Goal: Transaction & Acquisition: Purchase product/service

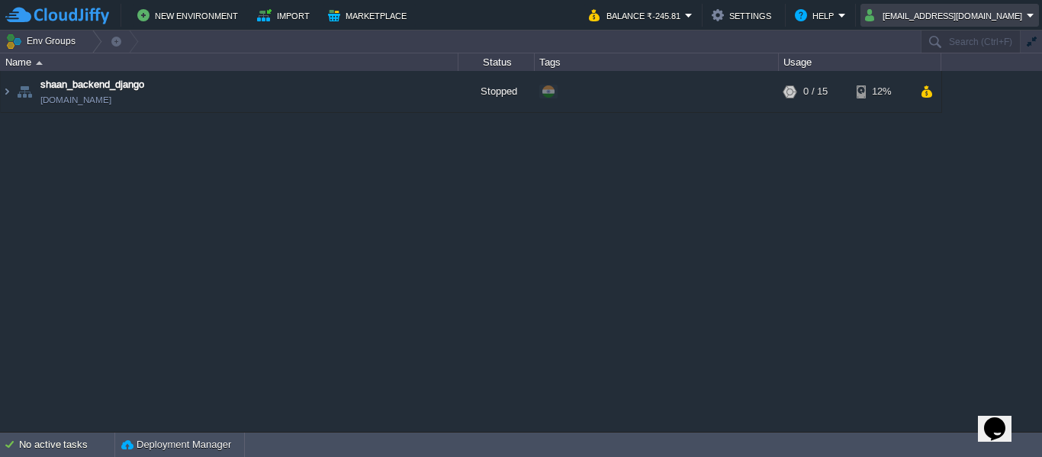
click at [1031, 20] on em "[EMAIL_ADDRESS][DOMAIN_NAME]" at bounding box center [949, 15] width 169 height 18
click at [57, 37] on button "Env Groups" at bounding box center [43, 41] width 76 height 21
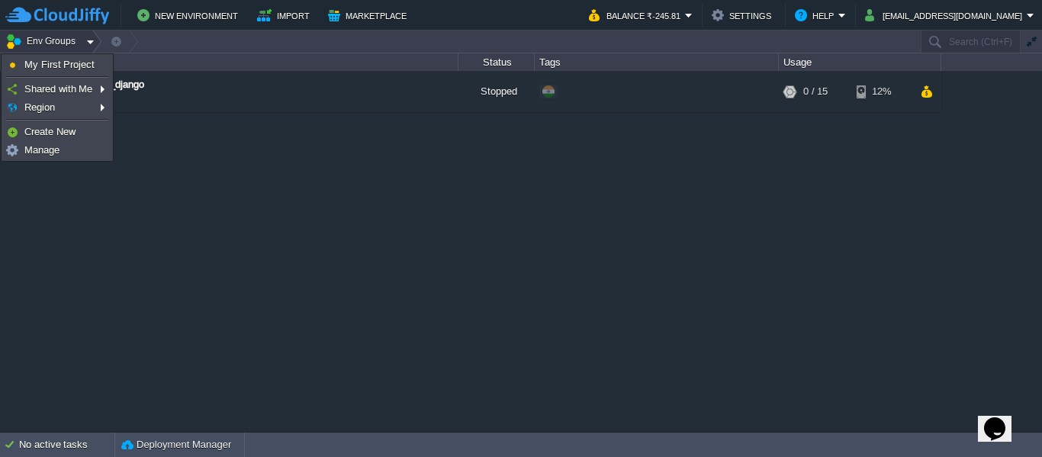
click at [81, 17] on img at bounding box center [57, 15] width 104 height 19
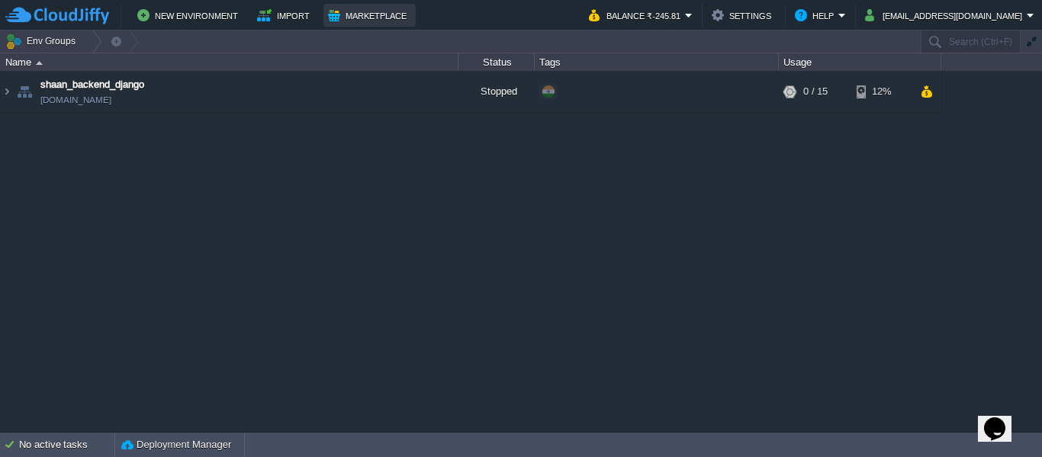
click at [341, 19] on button "Marketplace" at bounding box center [369, 15] width 83 height 18
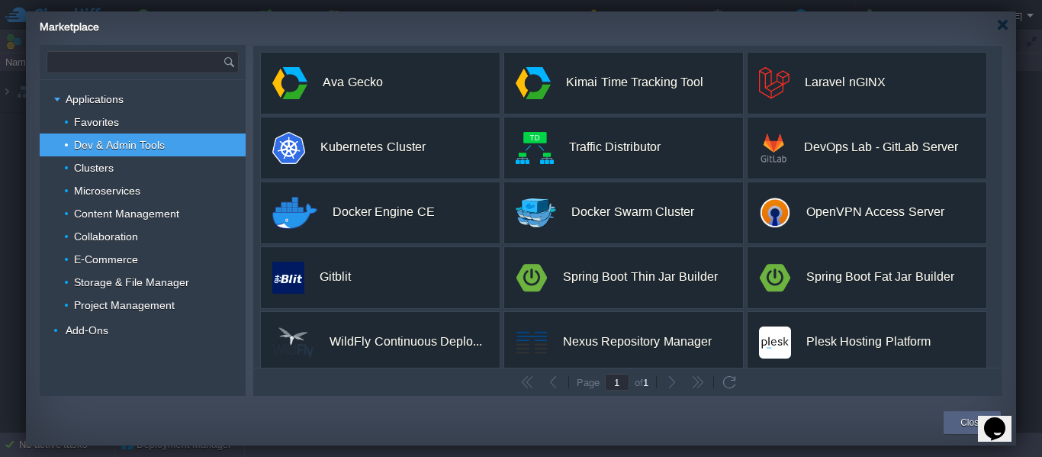
click at [162, 72] on input "text" at bounding box center [134, 62] width 175 height 21
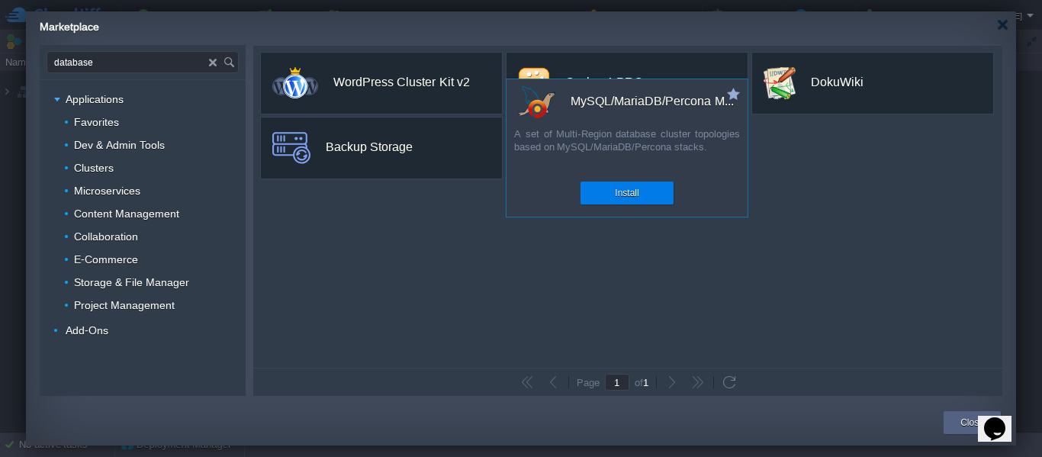
click at [587, 145] on div "A set of Multi-Region database cluster topologies based on MySQL/MariaDB/Percon…" at bounding box center [627, 148] width 241 height 43
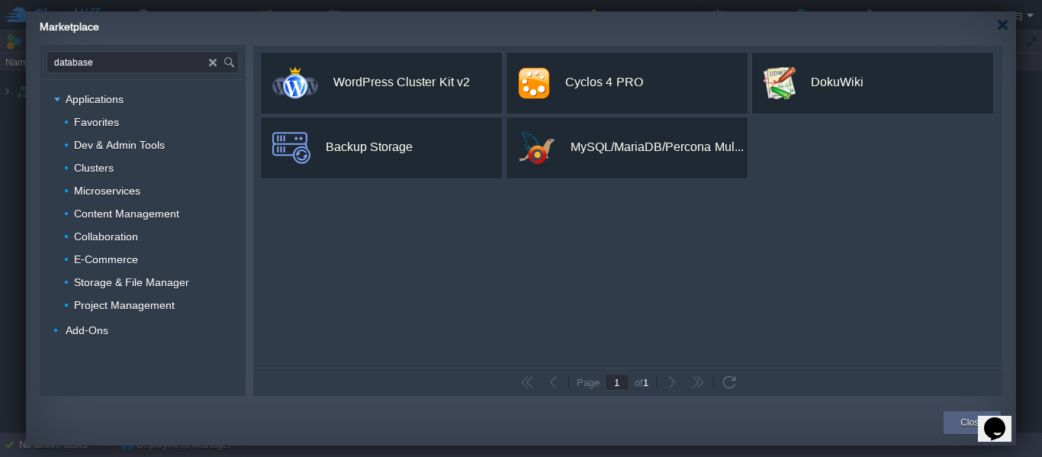
click at [112, 69] on input "database" at bounding box center [128, 62] width 162 height 21
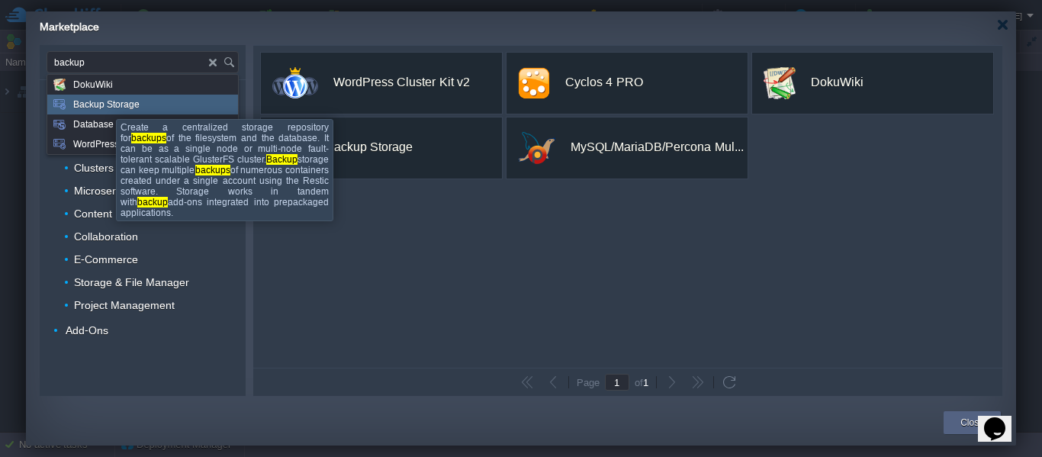
click at [105, 105] on span "Backup Storage" at bounding box center [106, 105] width 66 height 20
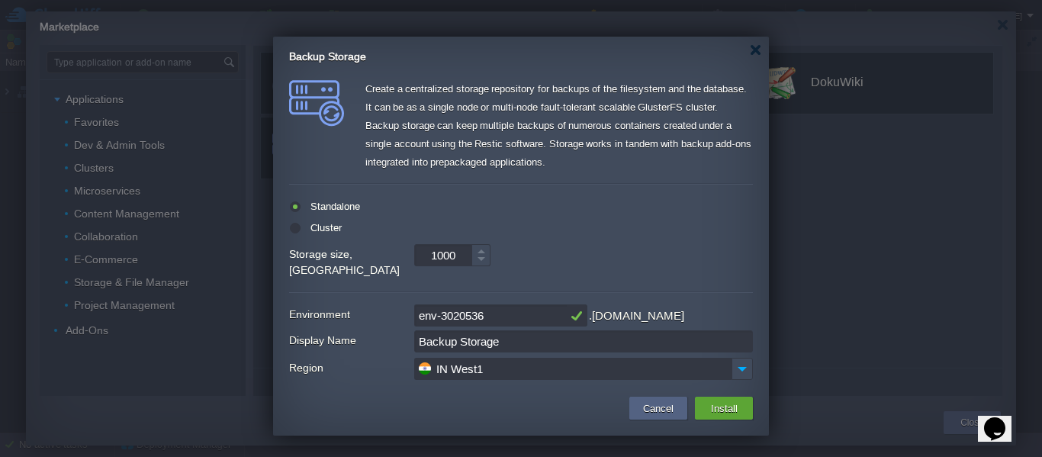
type input "Type application or add-on name"
click at [320, 230] on label "Cluster" at bounding box center [324, 227] width 35 height 11
click at [299, 230] on input "radio" at bounding box center [294, 232] width 10 height 10
radio input "true"
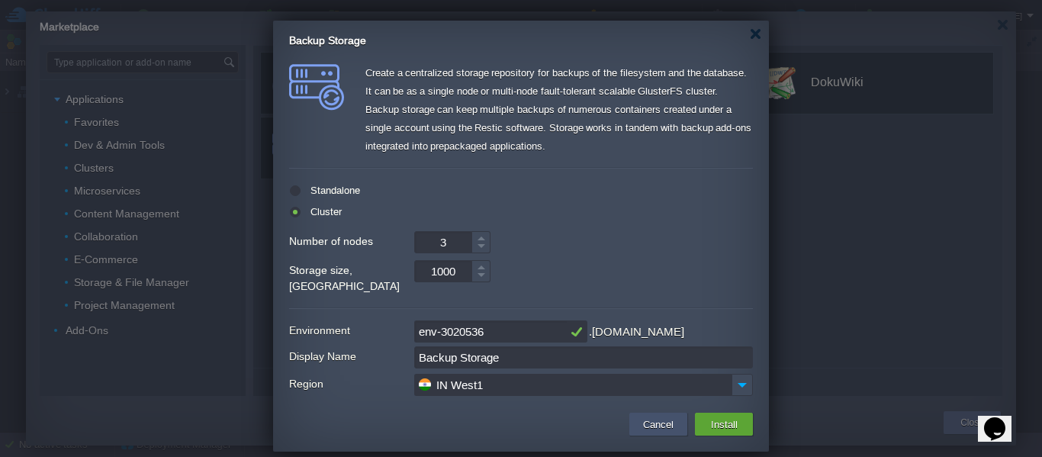
click at [671, 415] on button "Cancel" at bounding box center [659, 424] width 40 height 18
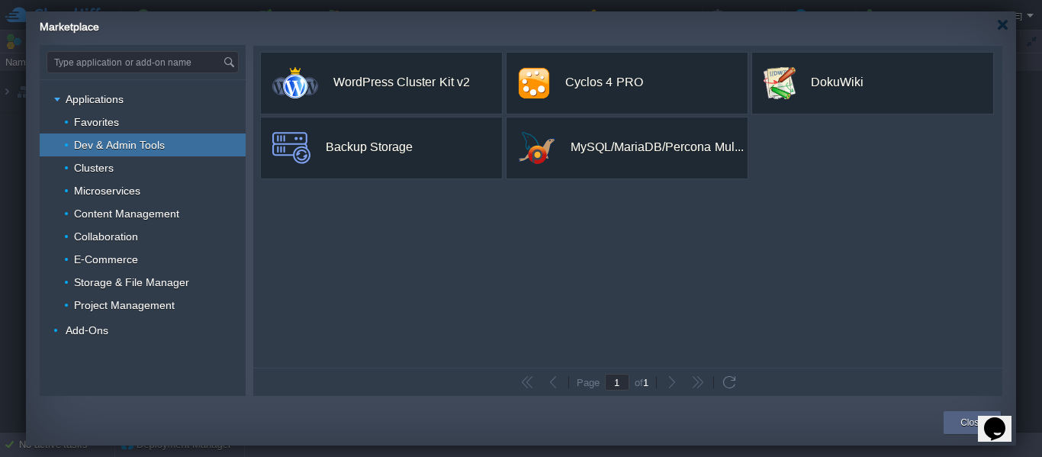
click at [97, 152] on div "Dev & Admin Tools" at bounding box center [143, 145] width 206 height 23
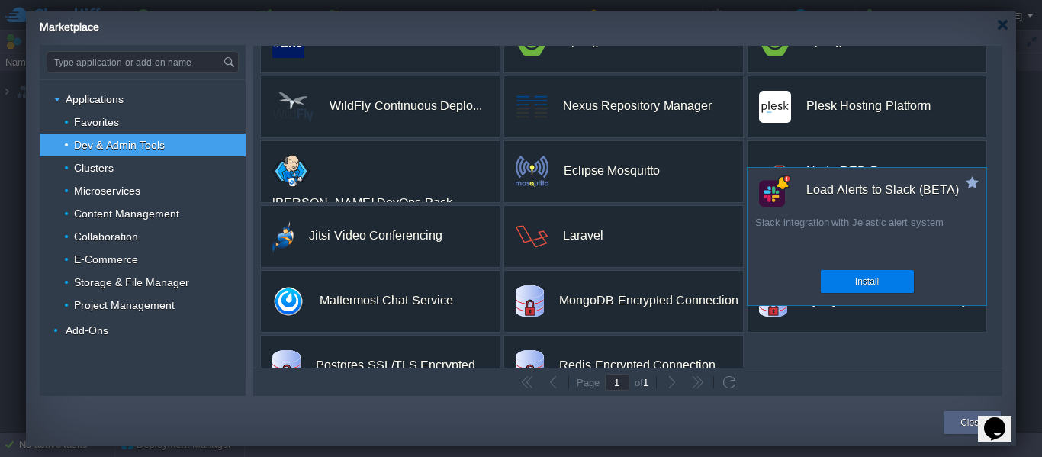
scroll to position [272, 0]
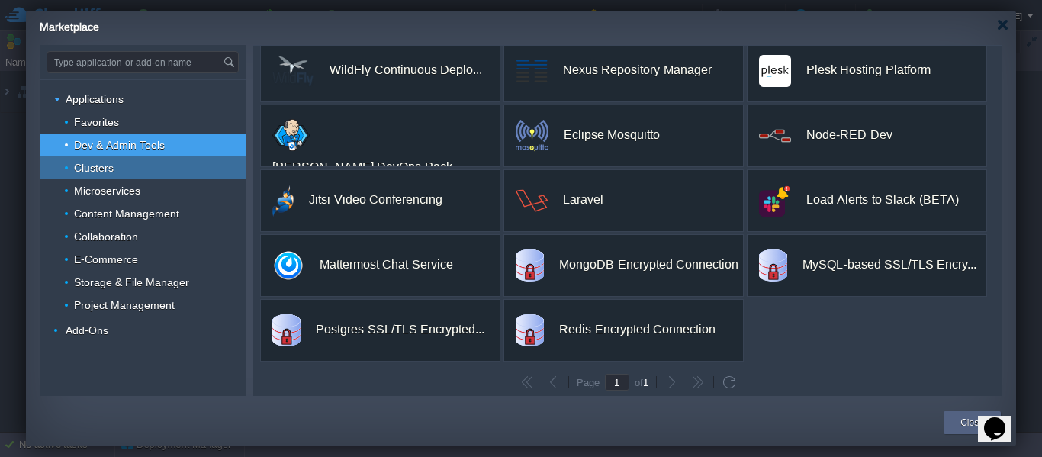
click at [141, 172] on div "Clusters" at bounding box center [143, 167] width 206 height 23
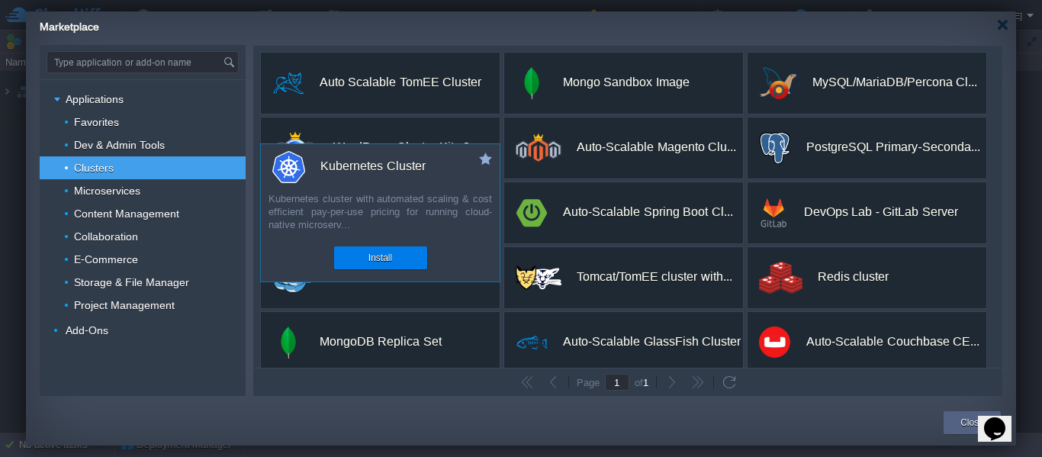
scroll to position [207, 0]
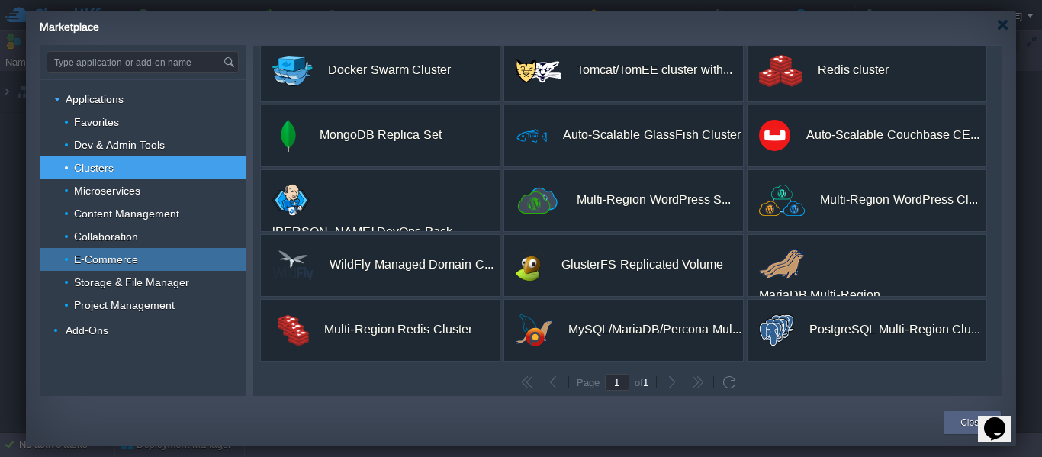
click at [97, 253] on span "E-Commerce" at bounding box center [106, 260] width 68 height 14
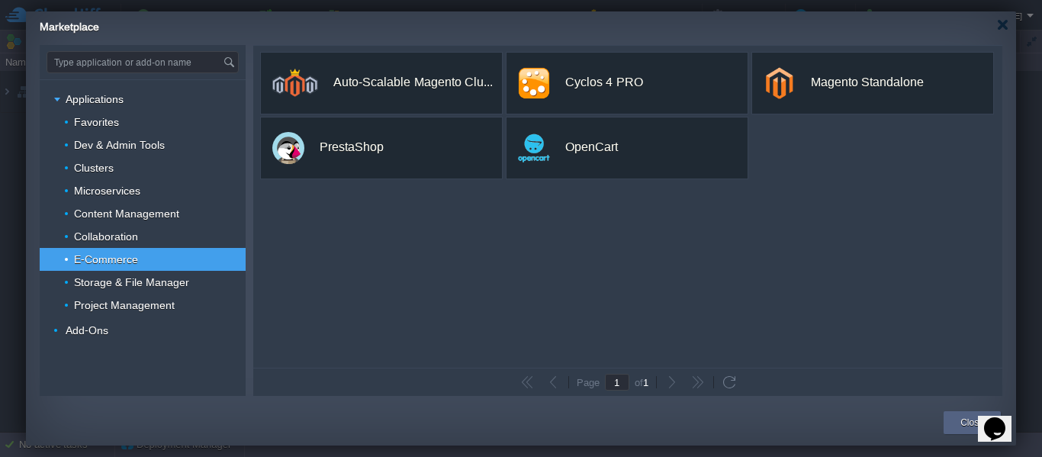
scroll to position [0, 0]
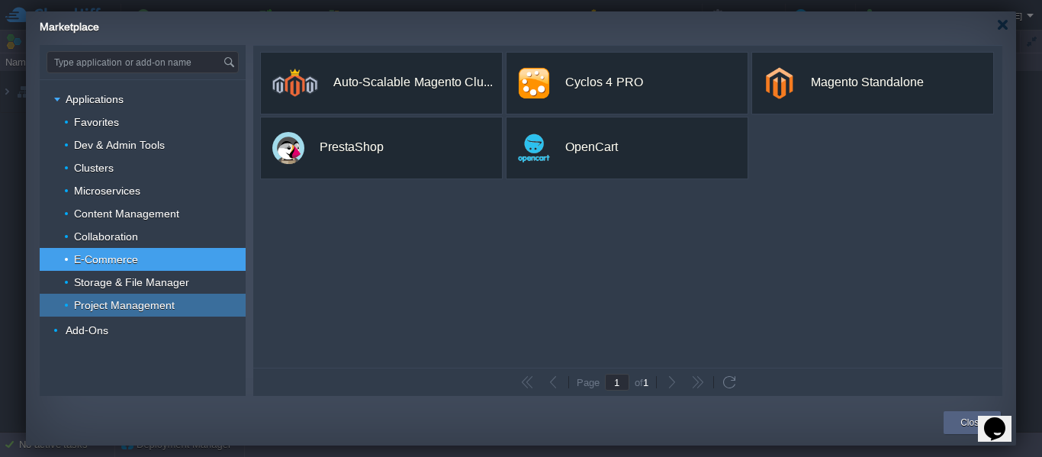
click at [133, 299] on span "Project Management" at bounding box center [124, 305] width 105 height 14
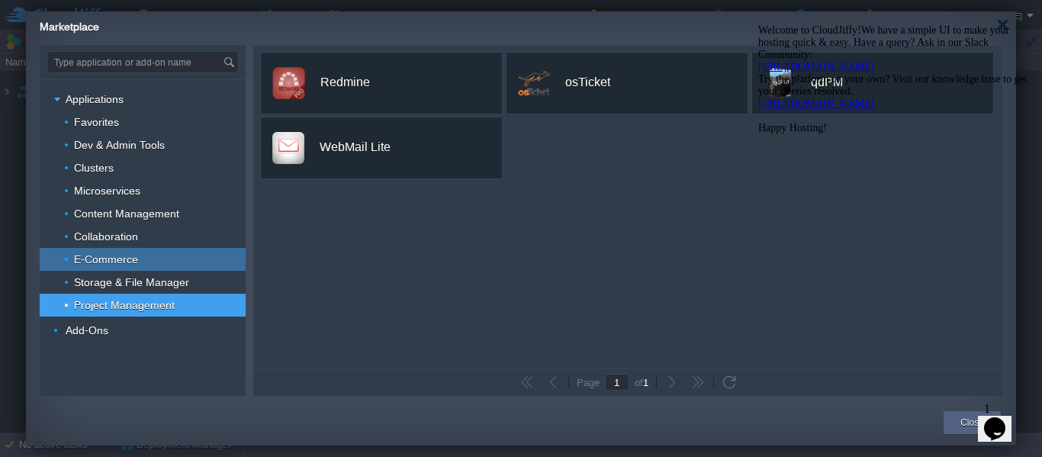
click at [127, 270] on div "E-Commerce" at bounding box center [143, 259] width 206 height 23
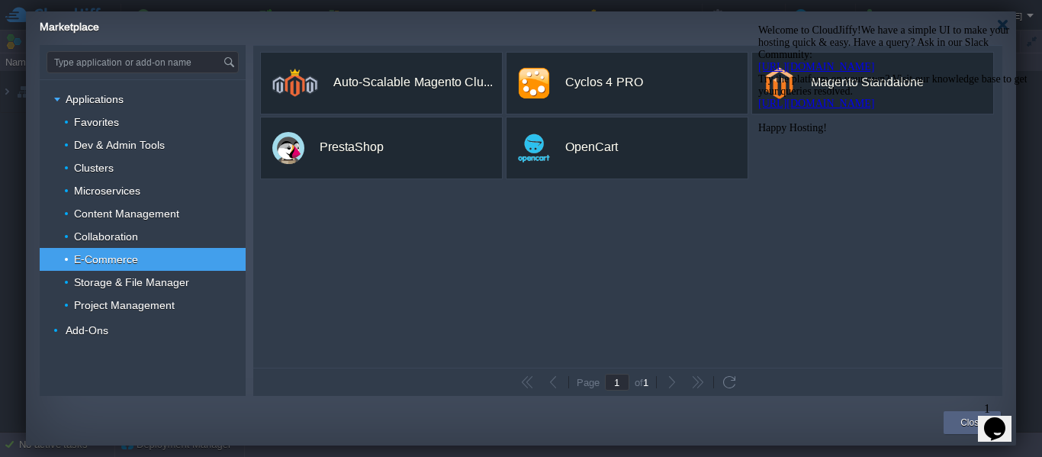
click at [874, 72] on link "[URL][DOMAIN_NAME]" at bounding box center [816, 66] width 116 height 11
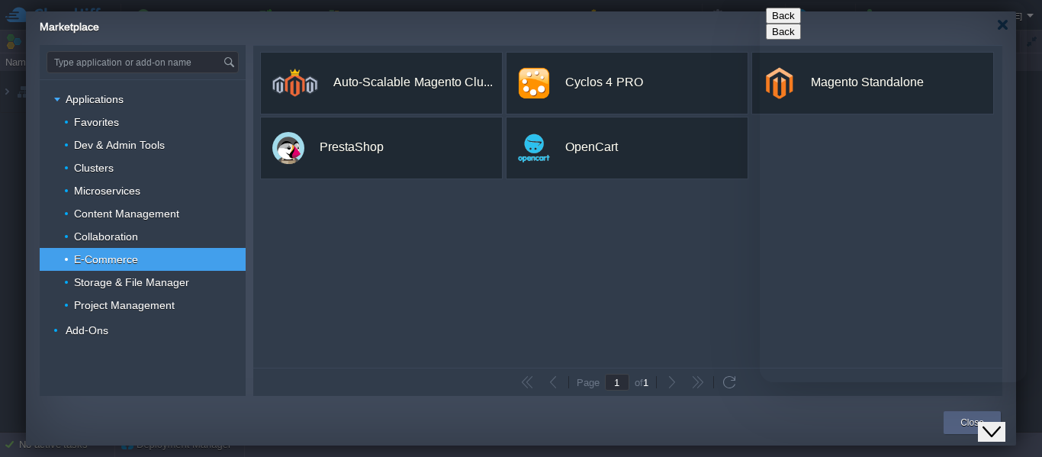
click at [785, 24] on button "Back" at bounding box center [783, 16] width 35 height 16
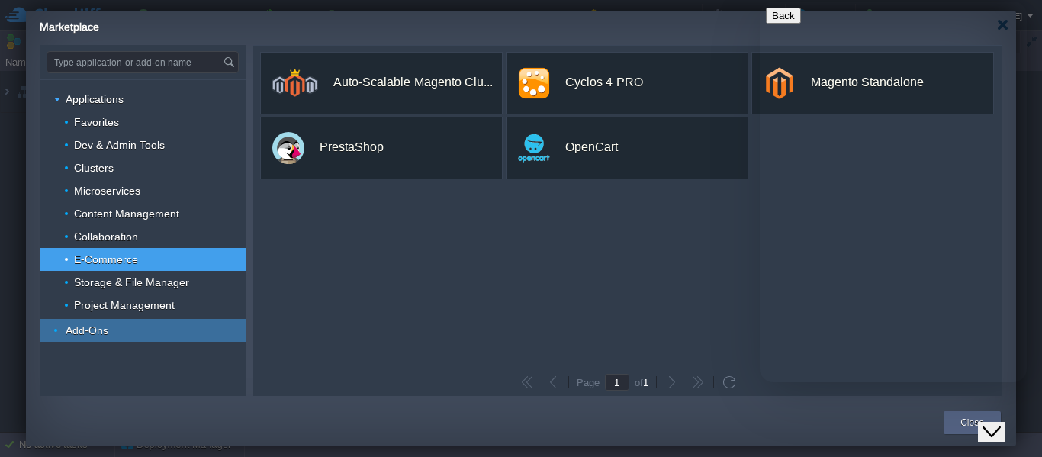
click at [92, 329] on span "Add-Ons" at bounding box center [87, 331] width 47 height 14
type input "Type application or add-on name"
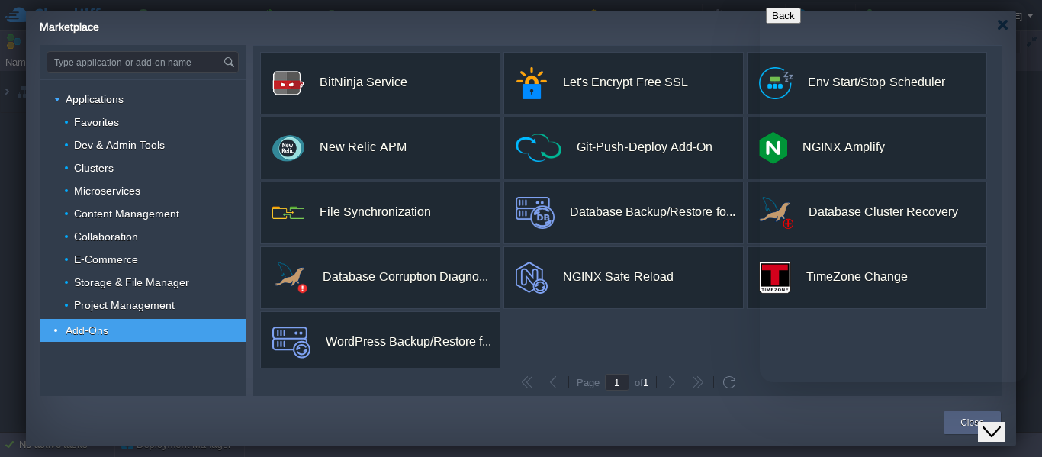
click at [1000, 422] on button "Close Chat This icon closes the chat window." at bounding box center [991, 432] width 27 height 20
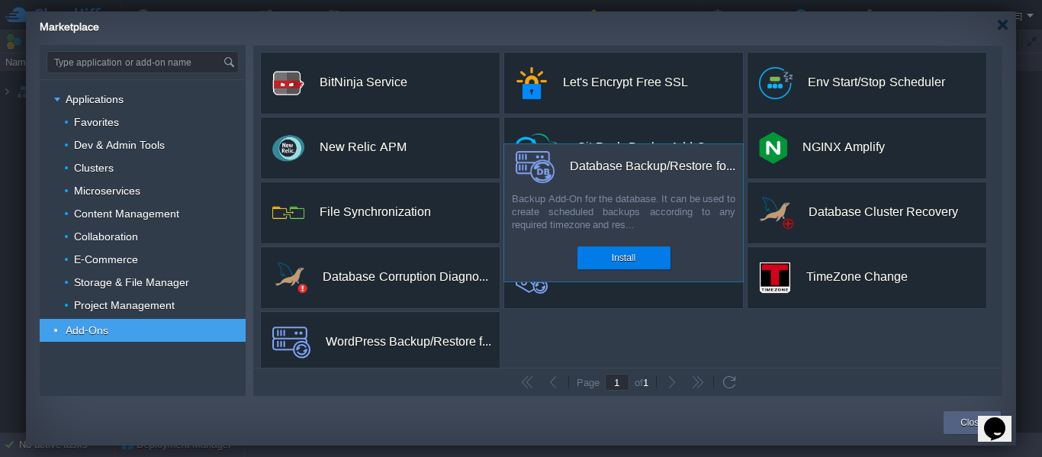
click at [599, 160] on div "Database Backup/Restore fo..." at bounding box center [653, 166] width 166 height 32
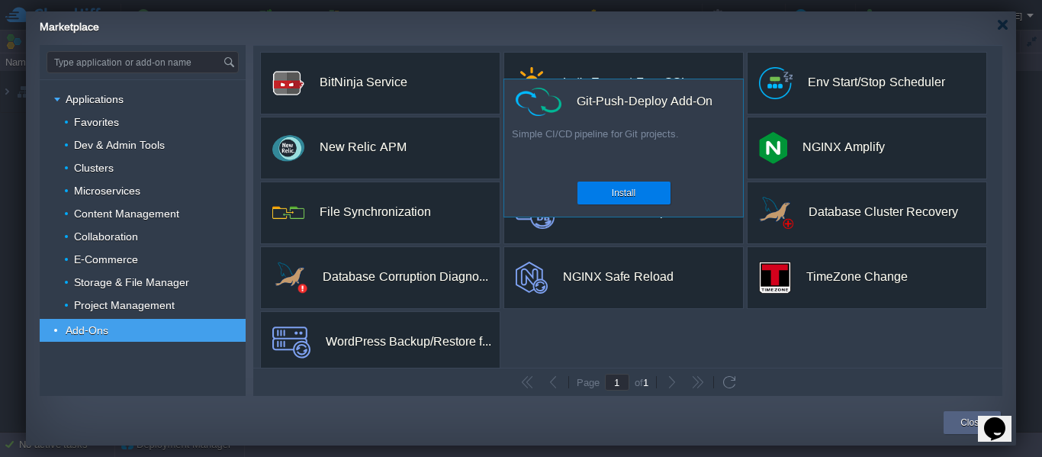
click at [542, 163] on div "Simple CI/CD pipeline for Git projects." at bounding box center [623, 148] width 239 height 43
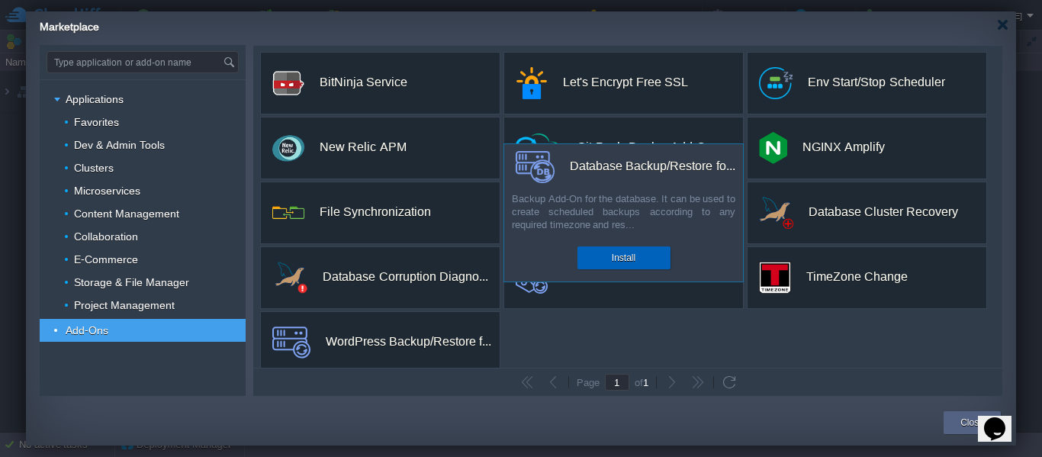
click at [613, 250] on div "Install" at bounding box center [624, 257] width 70 height 23
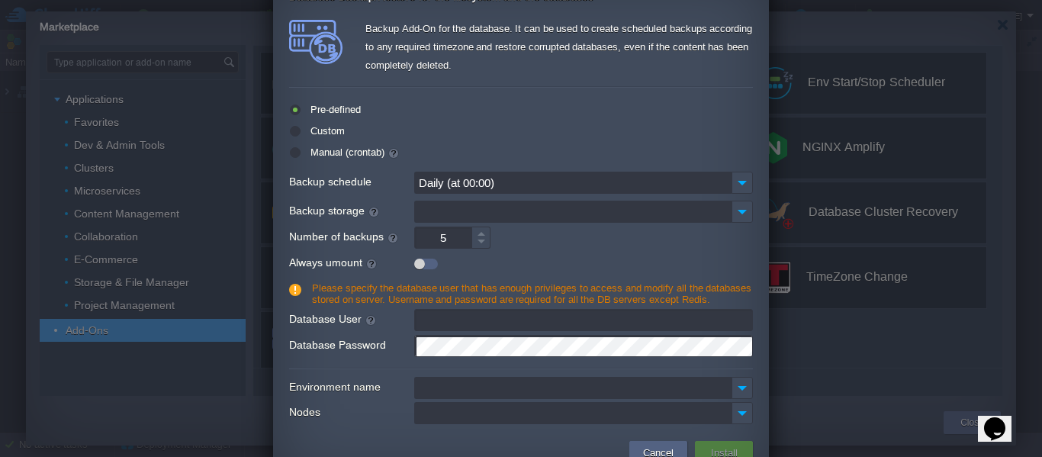
type input "[EMAIL_ADDRESS][DOMAIN_NAME]"
click at [581, 411] on input "Nodes" at bounding box center [572, 413] width 317 height 22
click at [389, 369] on div at bounding box center [521, 369] width 464 height 2
click at [738, 377] on div "Backup Add-On for the database. It can be used to create scheduled backups acco…" at bounding box center [521, 223] width 464 height 407
click at [735, 390] on img at bounding box center [742, 388] width 21 height 22
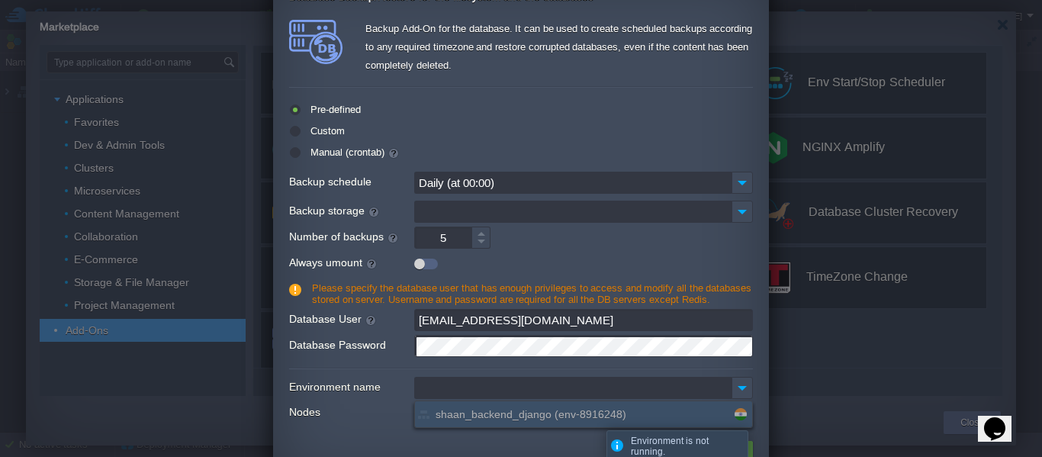
click at [595, 417] on span "shaan_backend_django (env-8916248)" at bounding box center [531, 414] width 191 height 14
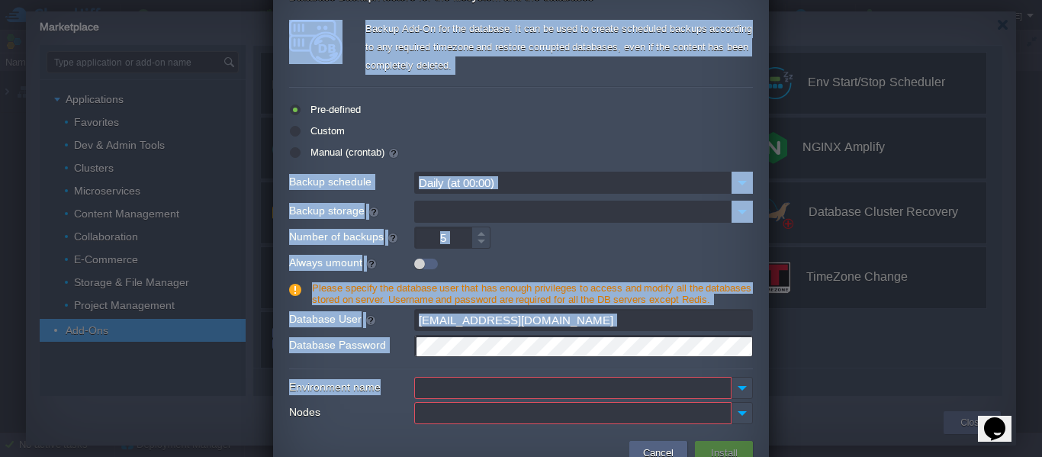
drag, startPoint x: 859, startPoint y: 337, endPoint x: 604, endPoint y: 388, distance: 259.9
click at [604, 388] on body "New Environment Import Marketplace Bonus ₹0.00 Upgrade Account Balance ₹-245.81…" at bounding box center [521, 228] width 1042 height 457
click at [646, 449] on button "Cancel" at bounding box center [659, 452] width 40 height 18
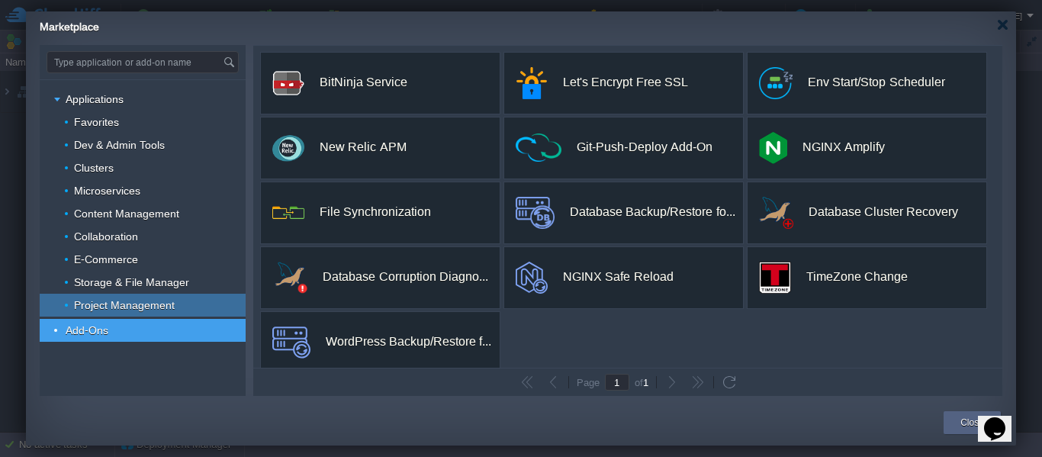
click at [153, 307] on span "Project Management" at bounding box center [124, 305] width 105 height 14
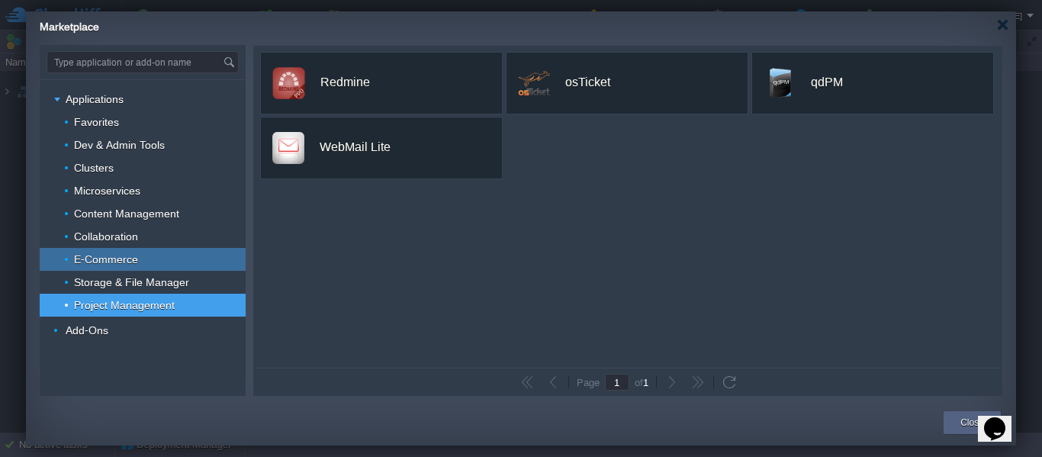
click at [154, 259] on div "E-Commerce" at bounding box center [143, 259] width 206 height 23
type input "Type application or add-on name"
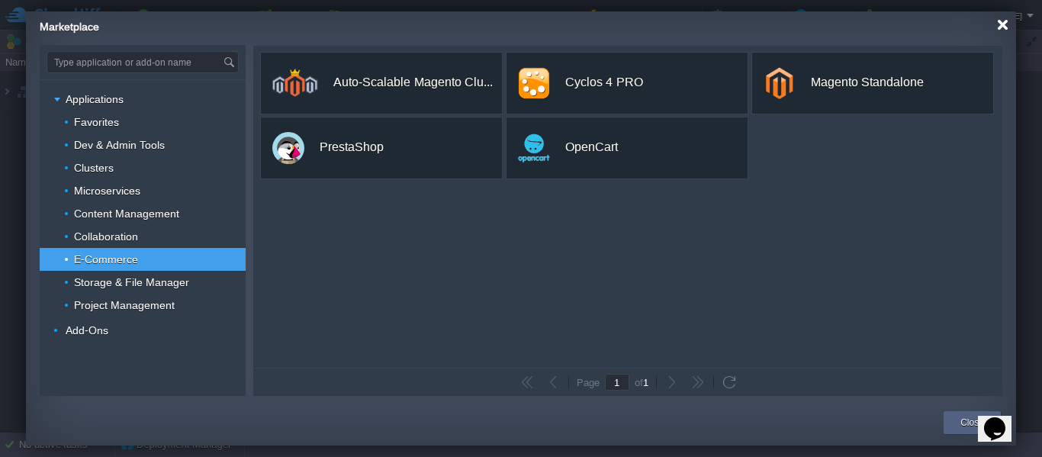
click at [1001, 24] on div at bounding box center [1002, 24] width 11 height 11
